Goal: Task Accomplishment & Management: Manage account settings

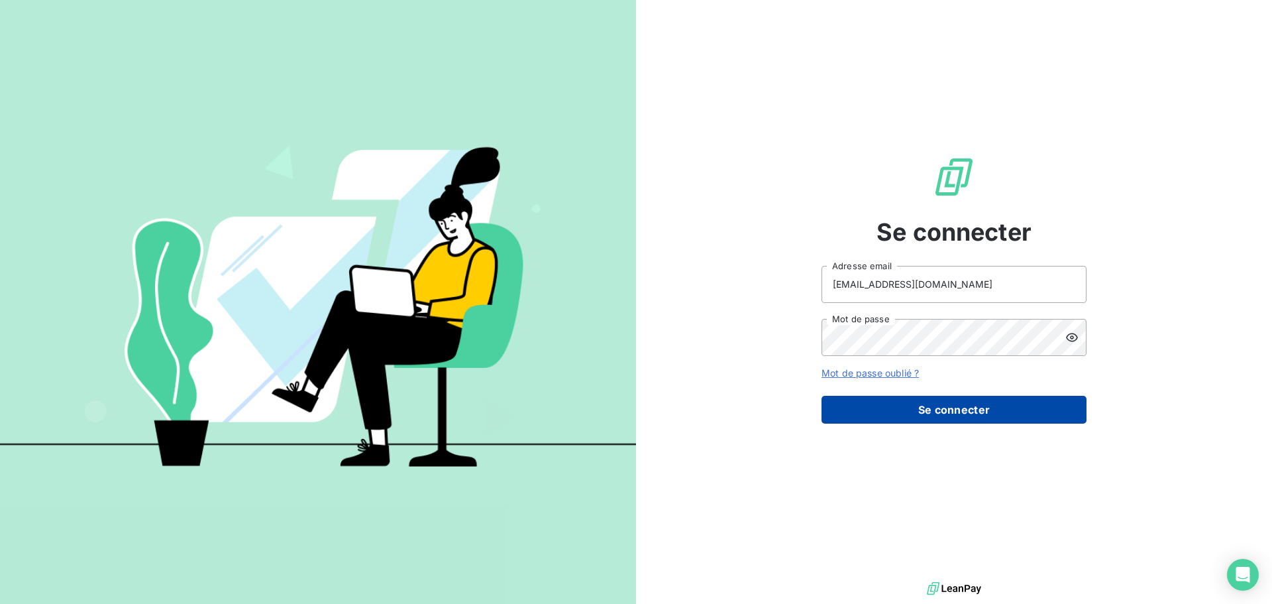
click at [926, 407] on button "Se connecter" at bounding box center [953, 410] width 265 height 28
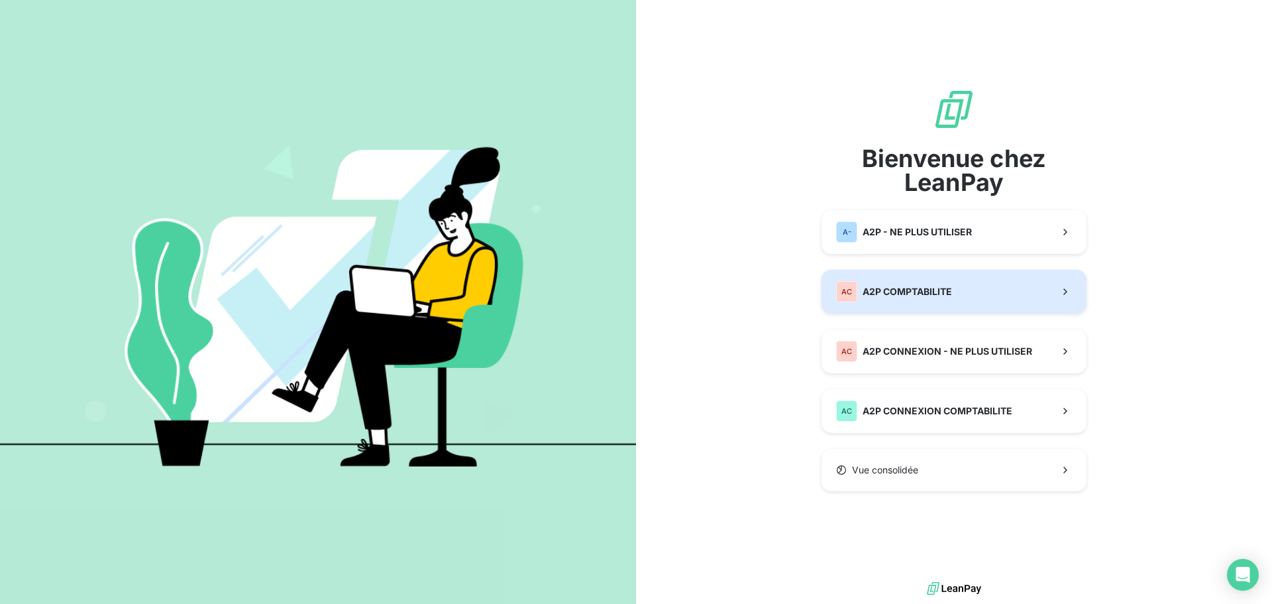
click at [901, 297] on span "A2P COMPTABILITE" at bounding box center [907, 291] width 89 height 13
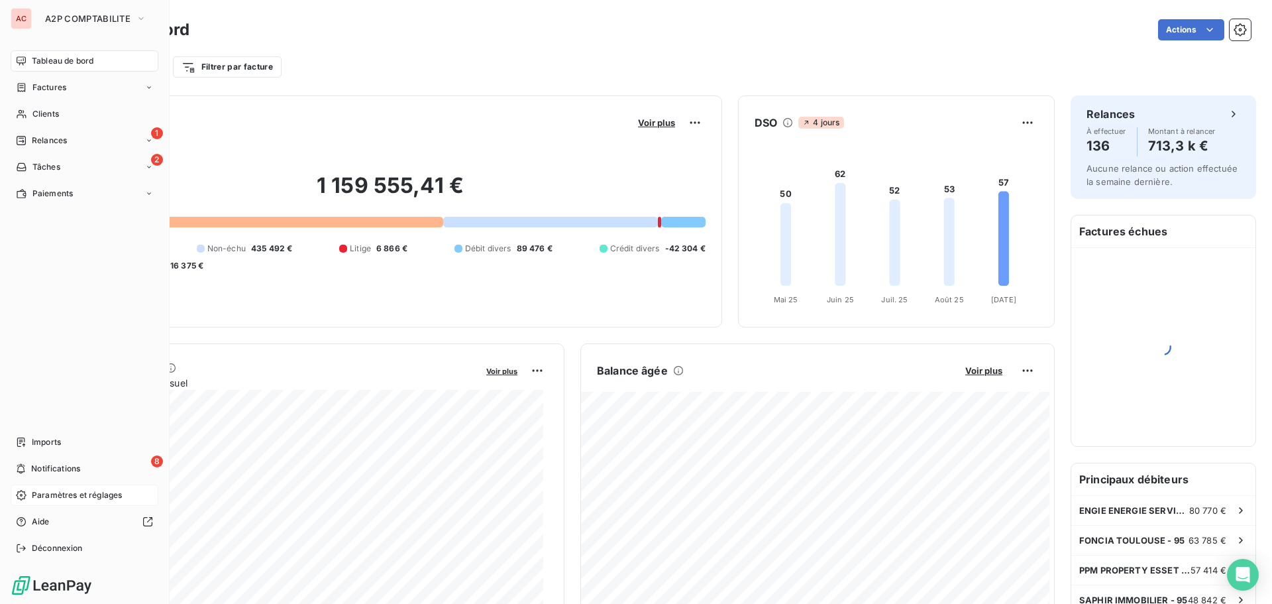
click at [30, 503] on div "Paramètres et réglages" at bounding box center [85, 494] width 148 height 21
